Goal: Transaction & Acquisition: Book appointment/travel/reservation

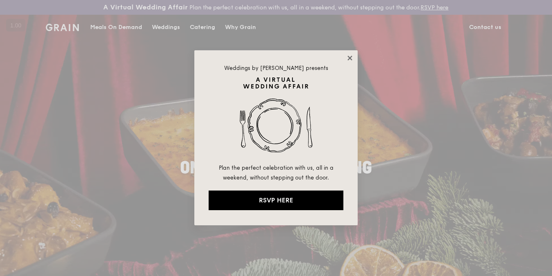
click at [351, 56] on icon at bounding box center [349, 58] width 4 height 4
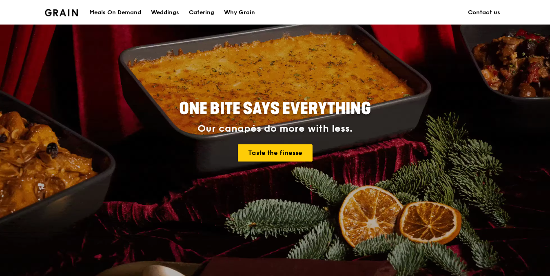
scroll to position [69, 0]
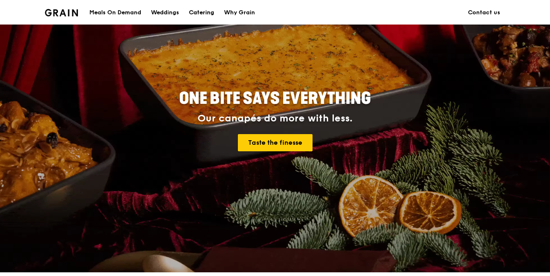
click at [201, 16] on div "Catering" at bounding box center [201, 12] width 25 height 24
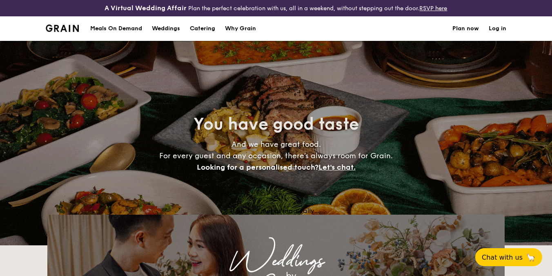
select select
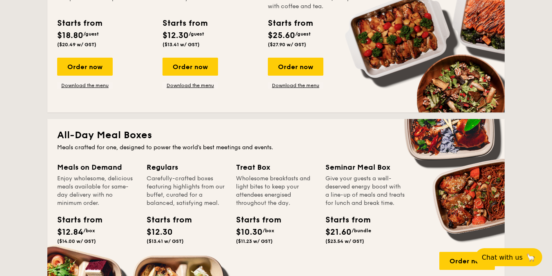
scroll to position [184, 0]
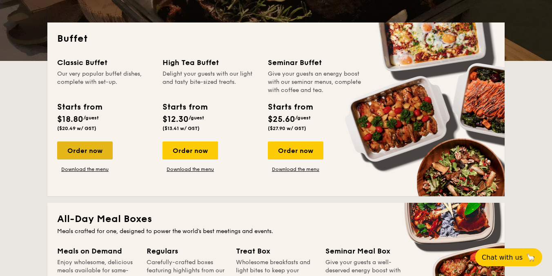
click at [83, 157] on div "Order now" at bounding box center [85, 150] width 56 height 18
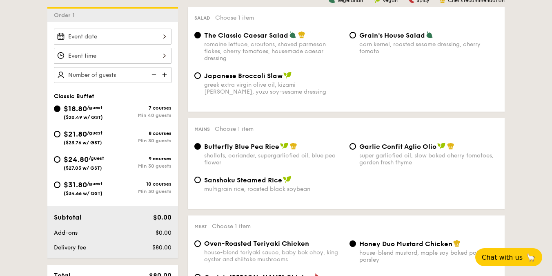
scroll to position [240, 0]
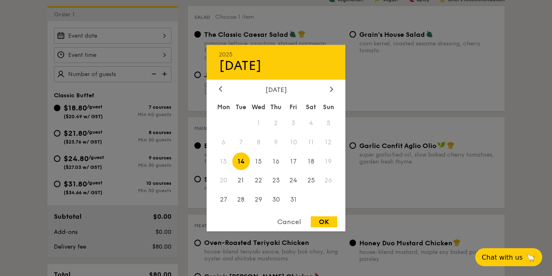
click at [156, 36] on div "2025 Oct [DATE] Tue Wed Thu Fri Sat Sun 1 2 3 4 5 6 7 8 9 10 11 12 13 14 15 16 …" at bounding box center [113, 36] width 118 height 16
click at [331, 88] on icon at bounding box center [331, 88] width 3 height 5
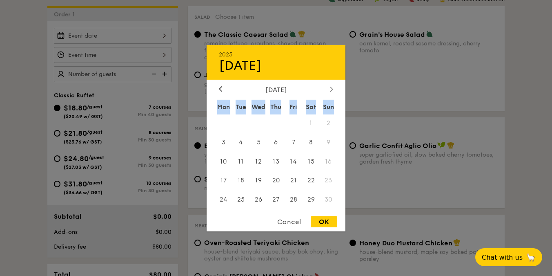
click at [331, 88] on icon at bounding box center [331, 88] width 3 height 5
drag, startPoint x: 300, startPoint y: 88, endPoint x: 234, endPoint y: 89, distance: 65.3
click at [234, 89] on div "[DATE]" at bounding box center [276, 89] width 114 height 8
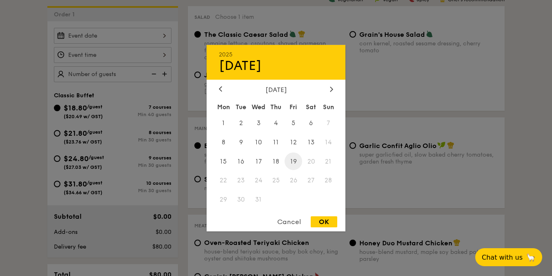
click at [298, 159] on span "19" at bounding box center [294, 161] width 18 height 18
click at [330, 221] on div "OK" at bounding box center [324, 221] width 27 height 11
type input "[DATE]"
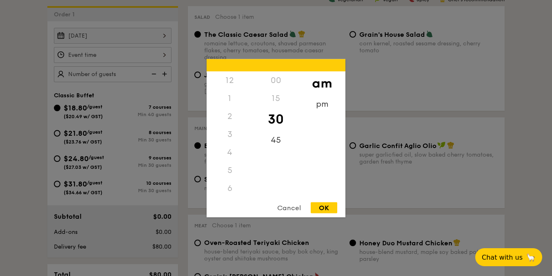
click at [144, 55] on div "12 1 2 3 4 5 6 7 8 9 10 11 00 15 30 45 am pm Cancel OK" at bounding box center [113, 55] width 118 height 16
drag, startPoint x: 229, startPoint y: 166, endPoint x: 233, endPoint y: 117, distance: 49.6
click at [233, 117] on div "12 1 2 3 4 5 6 7 8 9 10 11" at bounding box center [230, 133] width 46 height 125
click at [230, 96] on div "6" at bounding box center [230, 98] width 46 height 18
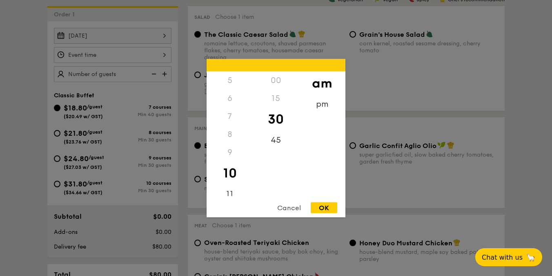
click at [230, 101] on div "6" at bounding box center [230, 98] width 46 height 18
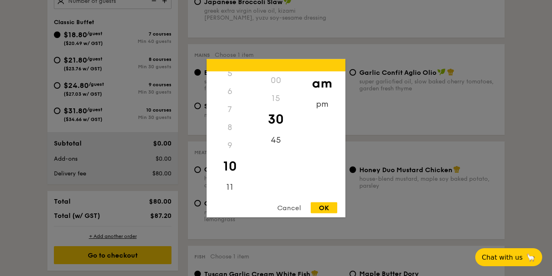
scroll to position [316, 0]
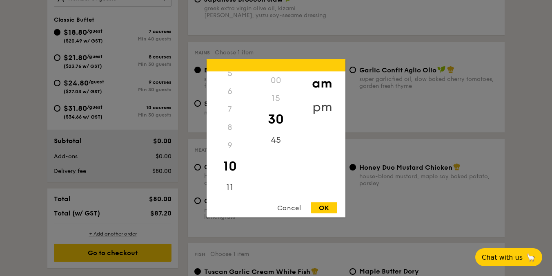
click at [324, 96] on div "pm" at bounding box center [322, 107] width 46 height 24
click at [232, 80] on div "5" at bounding box center [230, 76] width 46 height 24
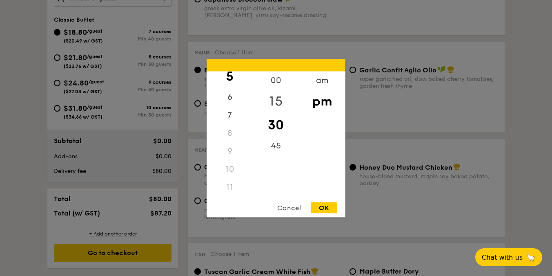
click at [277, 100] on div "15" at bounding box center [276, 101] width 46 height 24
click at [279, 84] on div "00" at bounding box center [276, 83] width 46 height 24
click at [321, 204] on div "OK" at bounding box center [324, 207] width 27 height 11
type input "5:00PM"
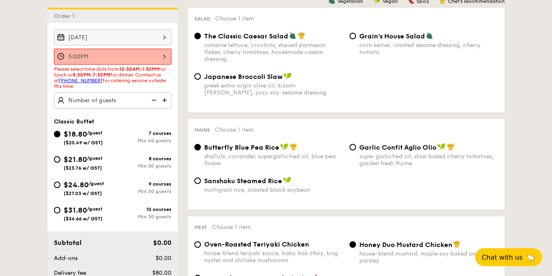
scroll to position [235, 0]
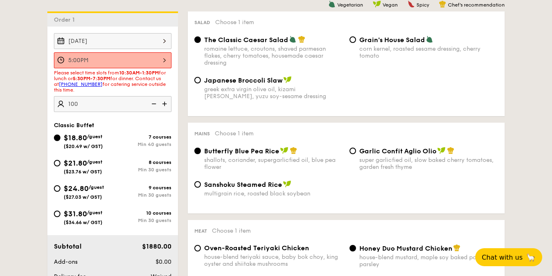
click at [128, 105] on input "100" at bounding box center [113, 104] width 118 height 16
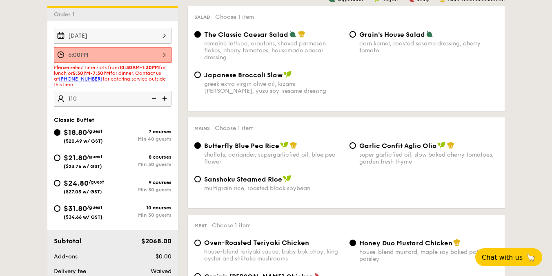
scroll to position [230, 0]
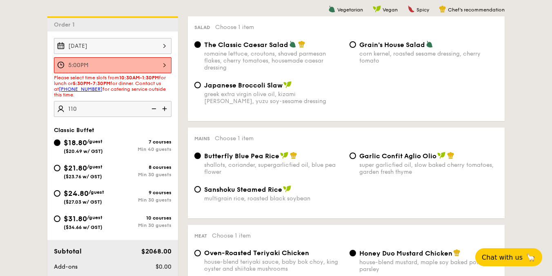
click at [127, 109] on input "110" at bounding box center [113, 109] width 118 height 16
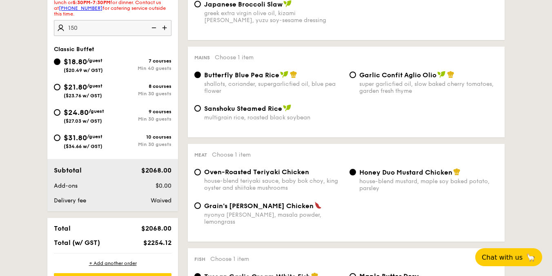
scroll to position [305, 0]
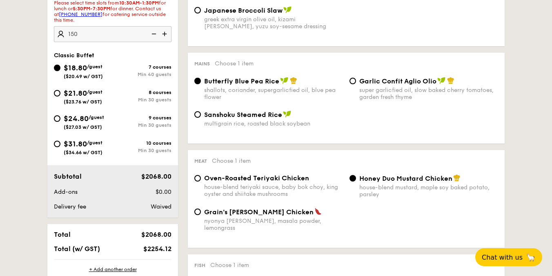
type input "150 guests"
click at [57, 94] on input "$21.80 /guest ($23.76 w/ GST) 8 courses Min 30 guests" at bounding box center [57, 93] width 7 height 7
radio input "true"
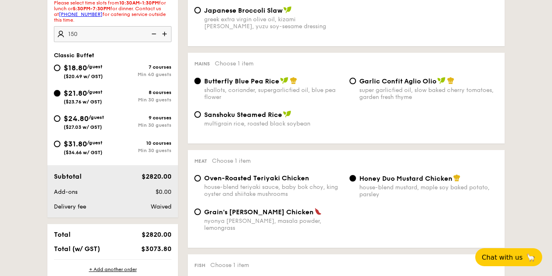
radio input "true"
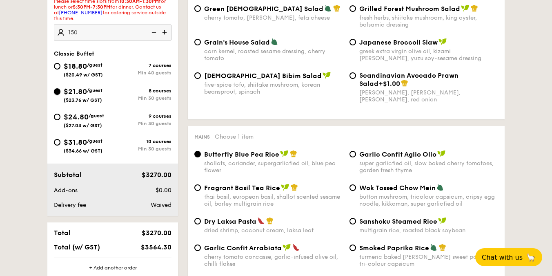
scroll to position [307, 0]
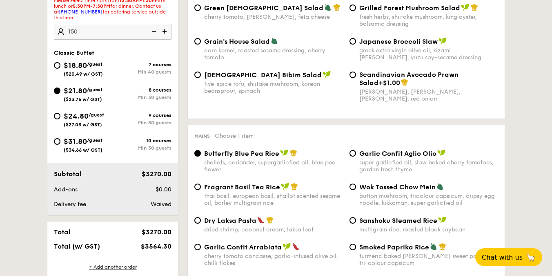
click at [168, 33] on img at bounding box center [165, 32] width 12 height 16
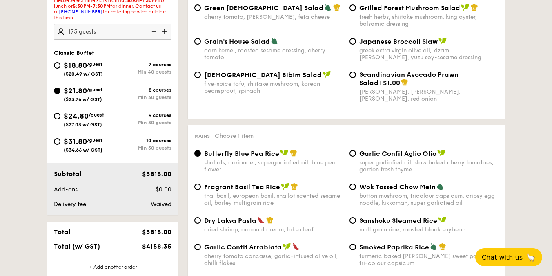
click at [168, 33] on img at bounding box center [165, 32] width 12 height 16
click at [153, 31] on img at bounding box center [153, 32] width 12 height 16
type input "180 guests"
click at [60, 71] on div "$18.80 /guest ($20.49 w/ GST)" at bounding box center [83, 68] width 59 height 17
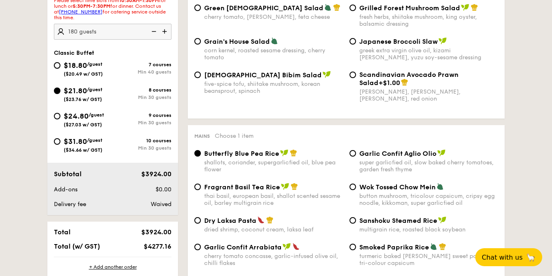
click at [60, 69] on input "$18.80 /guest ($20.49 w/ GST) 7 courses Min 40 guests" at bounding box center [57, 65] width 7 height 7
radio input "true"
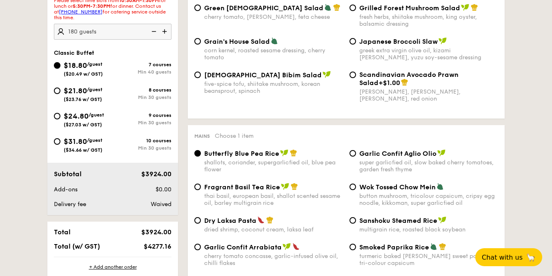
radio input "true"
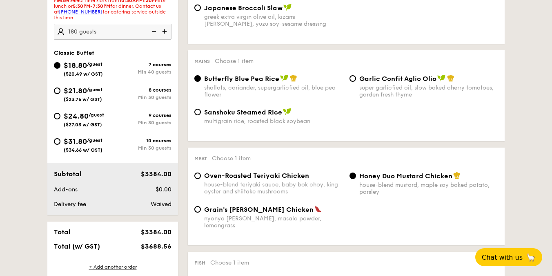
click at [60, 94] on div "$21.80 /guest ($23.76 w/ GST)" at bounding box center [83, 93] width 59 height 17
click at [60, 94] on input "$21.80 /guest ($23.76 w/ GST) 8 courses Min 30 guests" at bounding box center [57, 90] width 7 height 7
radio input "true"
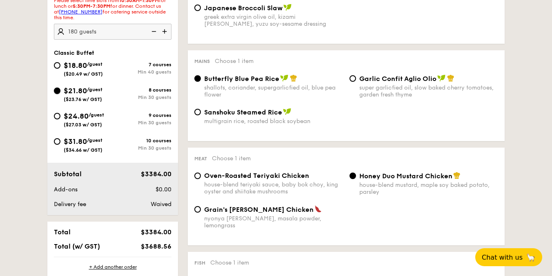
radio input "true"
